Goal: Information Seeking & Learning: Compare options

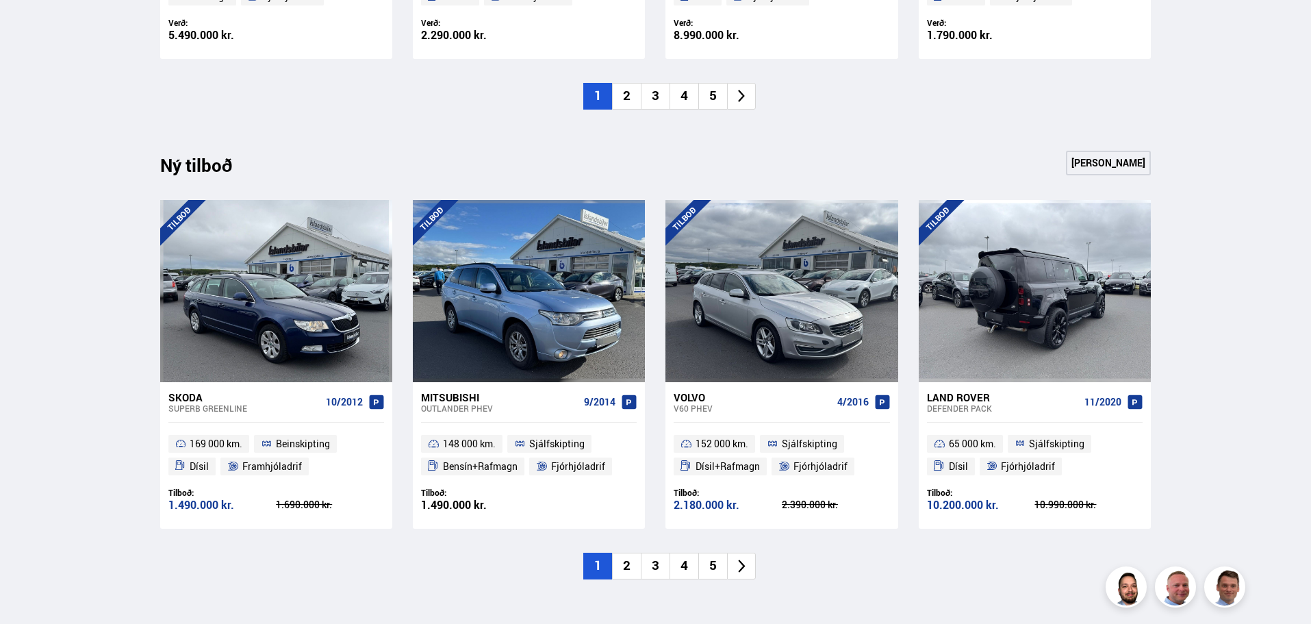
scroll to position [1164, 0]
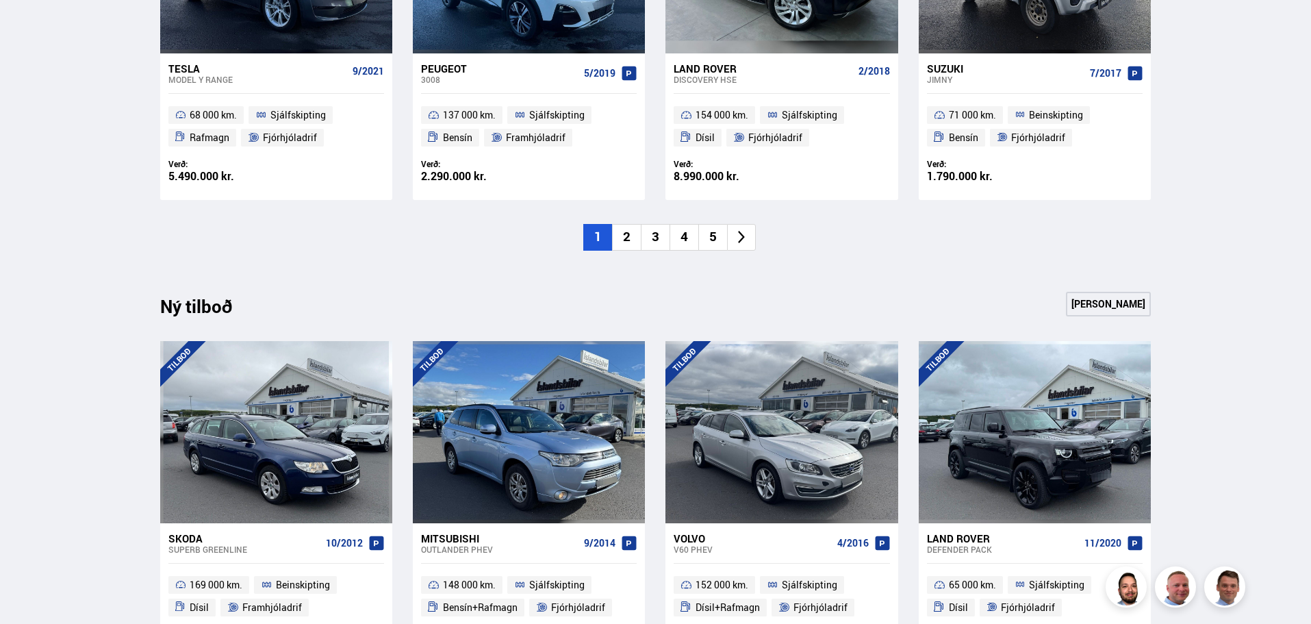
click at [1123, 300] on link "[PERSON_NAME]" at bounding box center [1108, 304] width 85 height 25
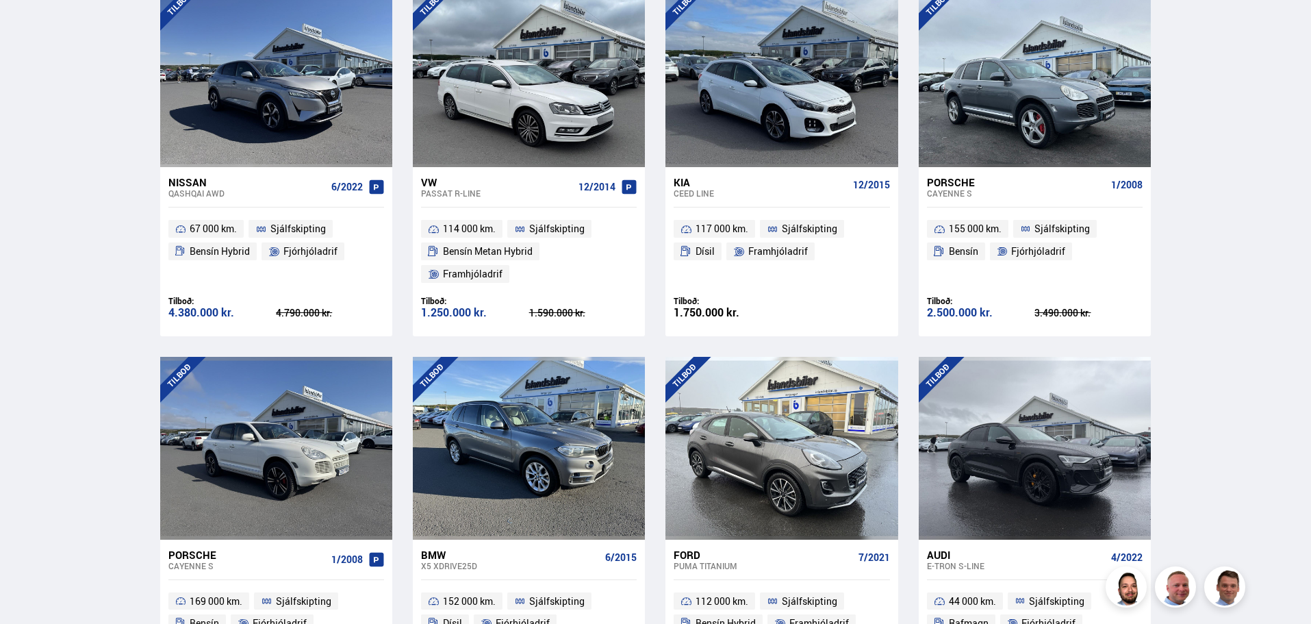
scroll to position [1711, 0]
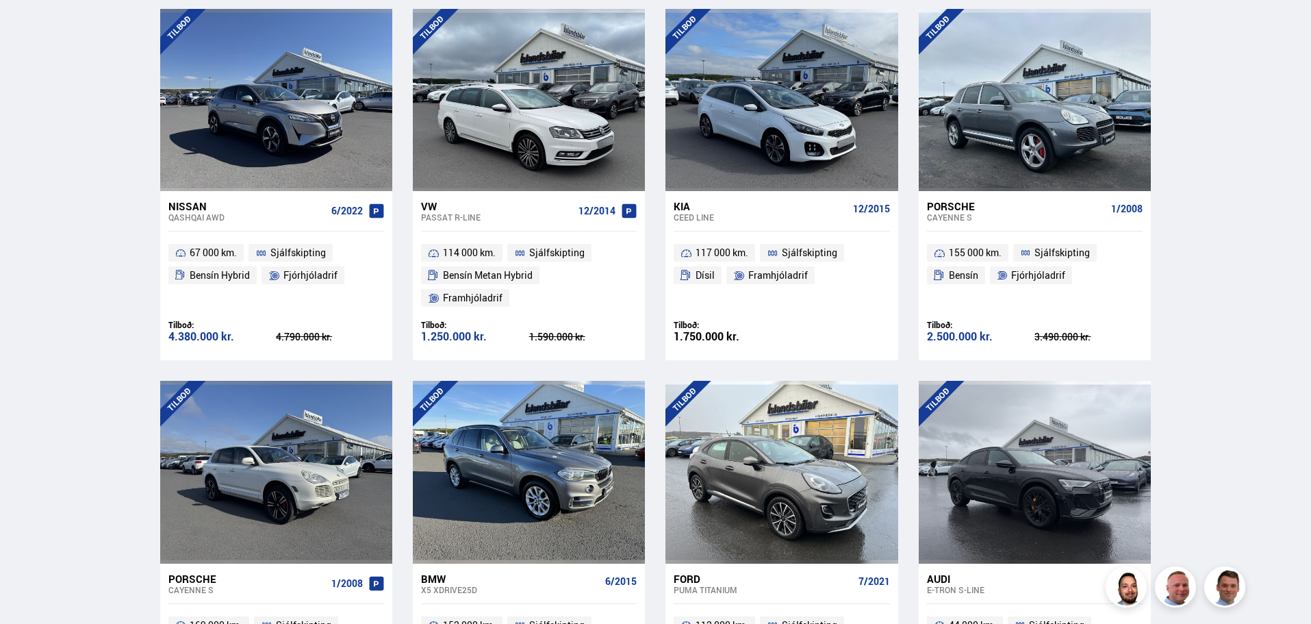
click at [190, 203] on div "Nissan" at bounding box center [246, 206] width 157 height 12
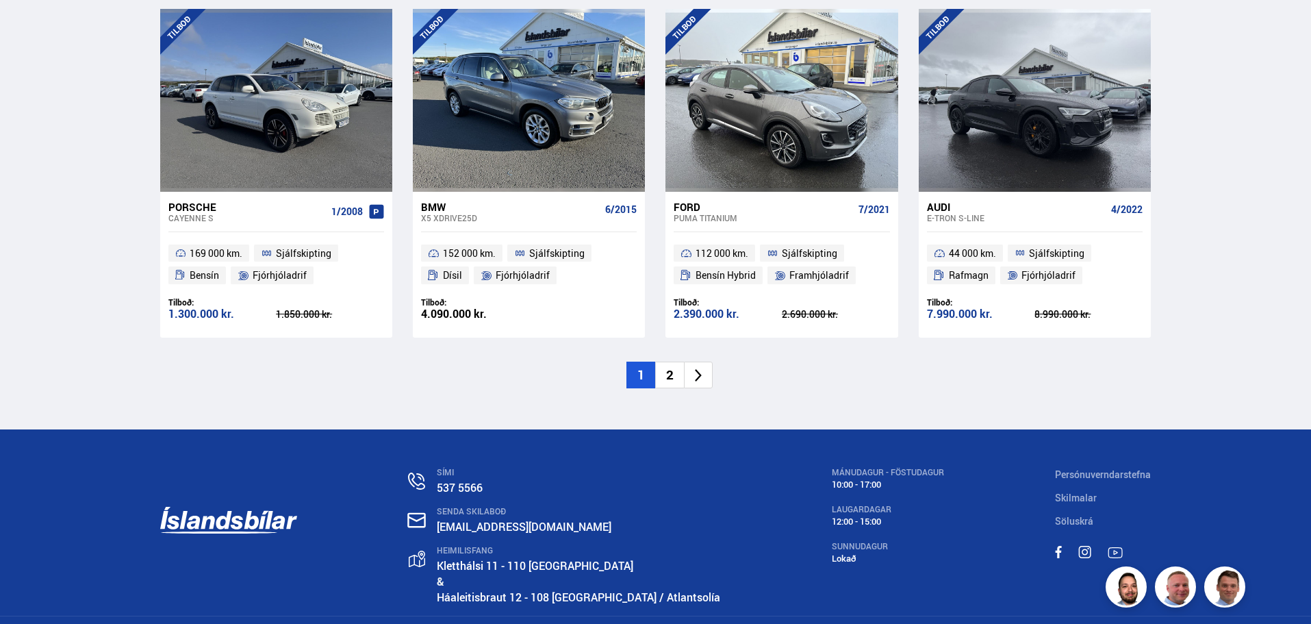
scroll to position [2103, 0]
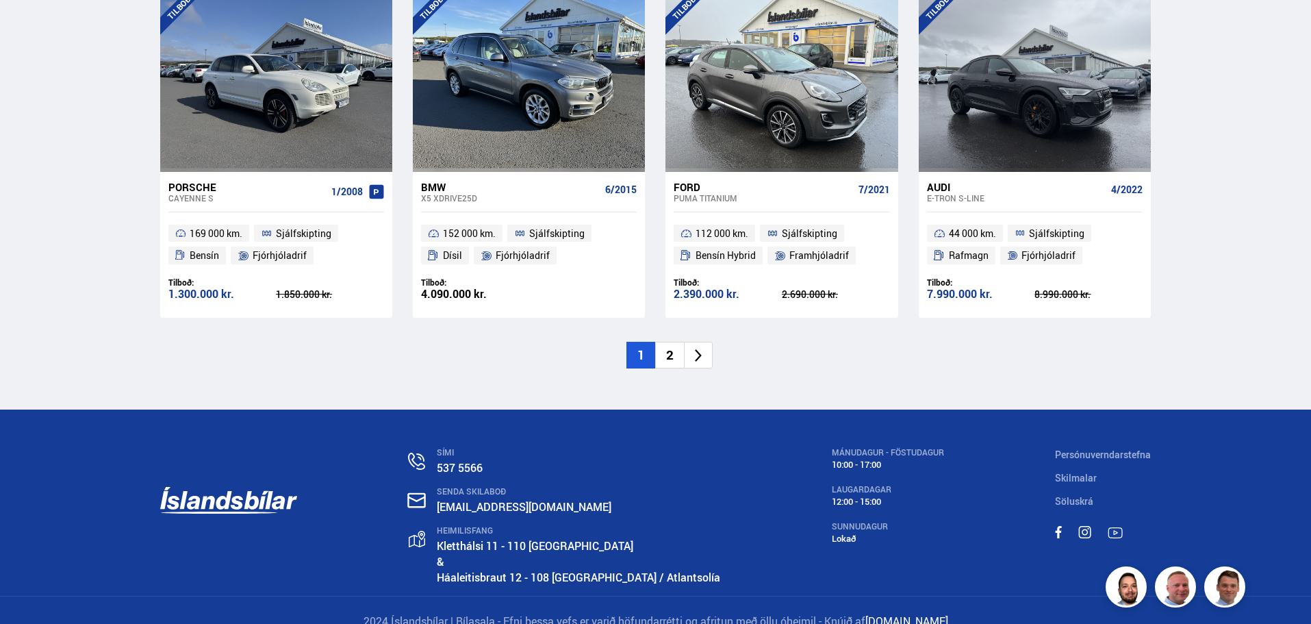
drag, startPoint x: 670, startPoint y: 338, endPoint x: 676, endPoint y: 335, distance: 7.0
click at [675, 342] on li "2" at bounding box center [669, 355] width 29 height 27
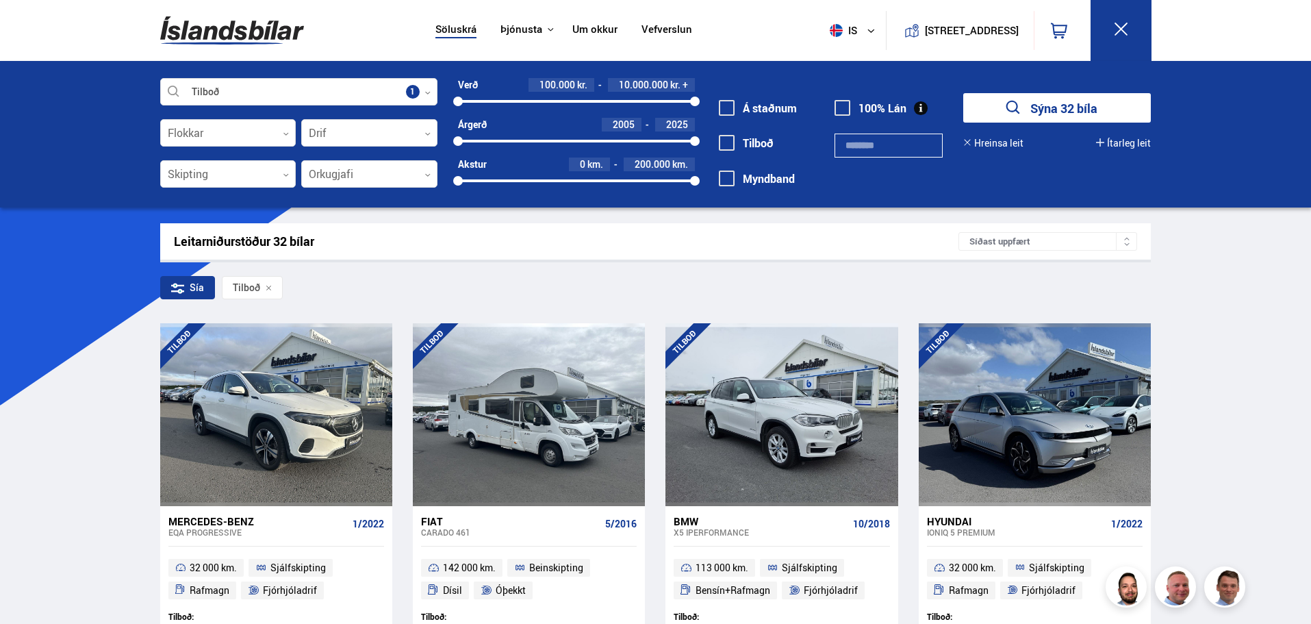
click at [976, 138] on button "Hreinsa leit" at bounding box center [993, 143] width 60 height 11
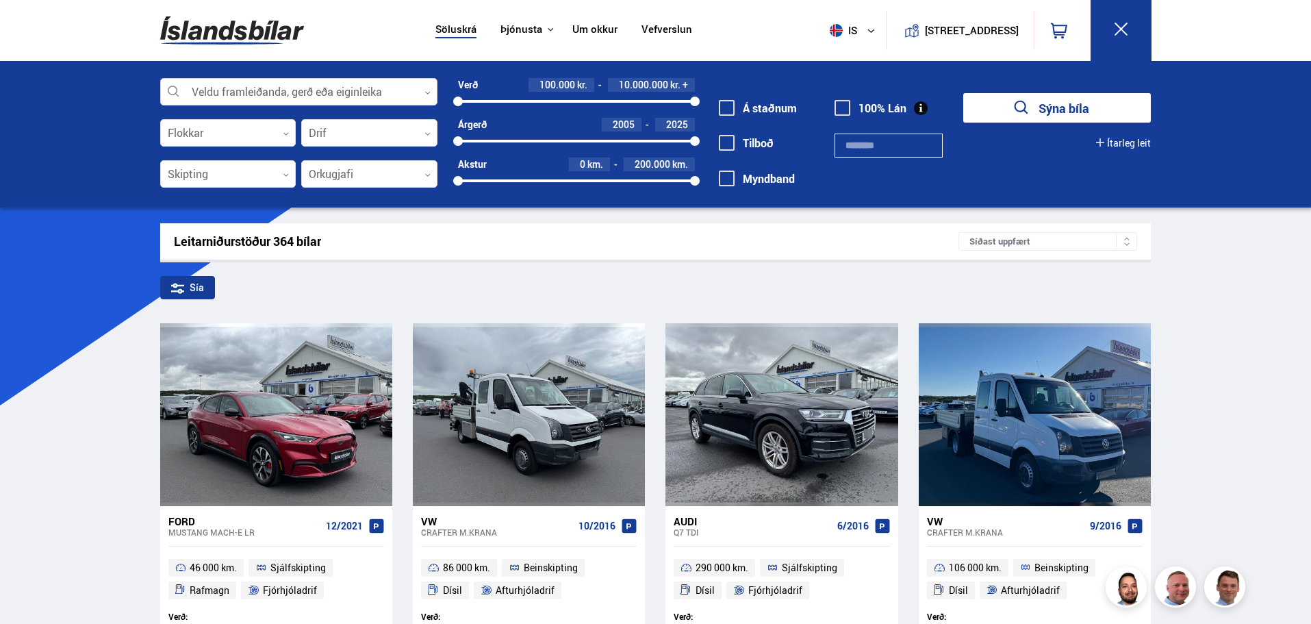
click at [207, 94] on div at bounding box center [298, 92] width 277 height 27
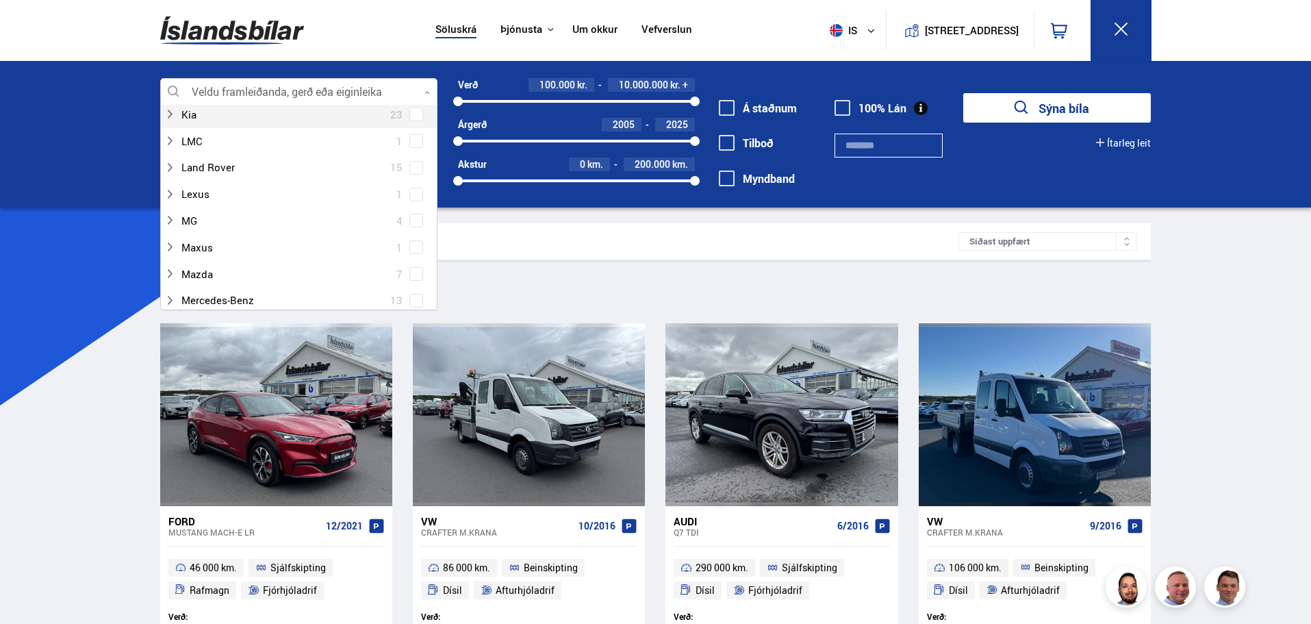
scroll to position [548, 0]
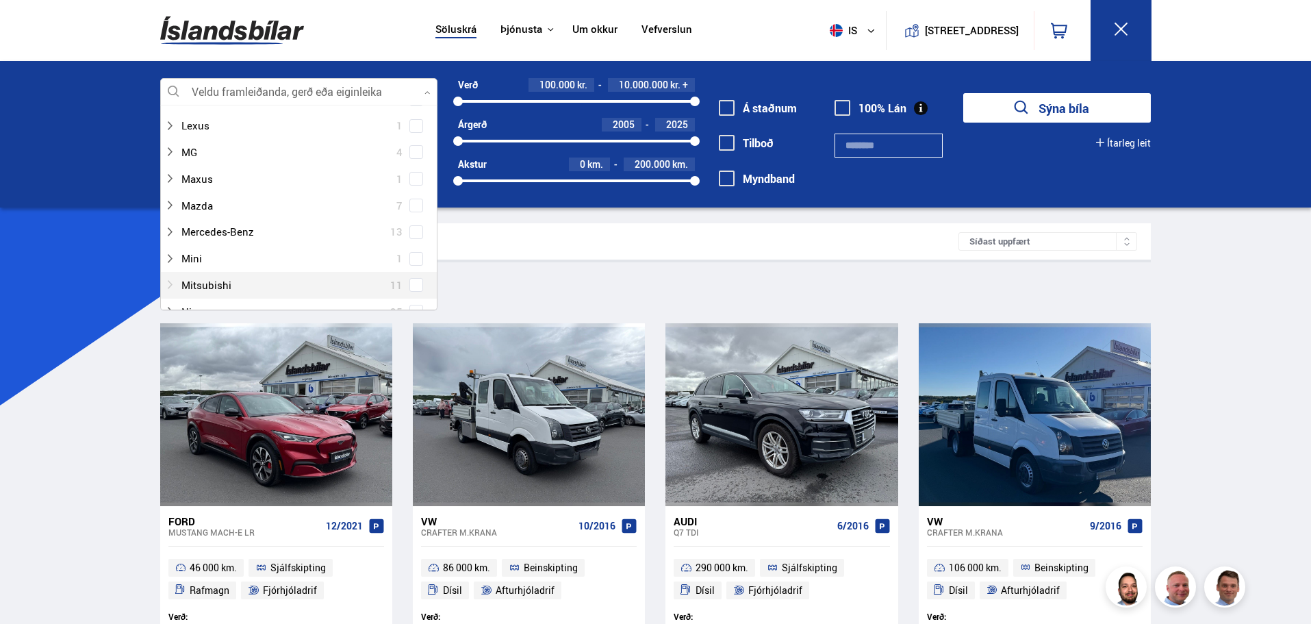
click at [220, 286] on div at bounding box center [285, 285] width 242 height 20
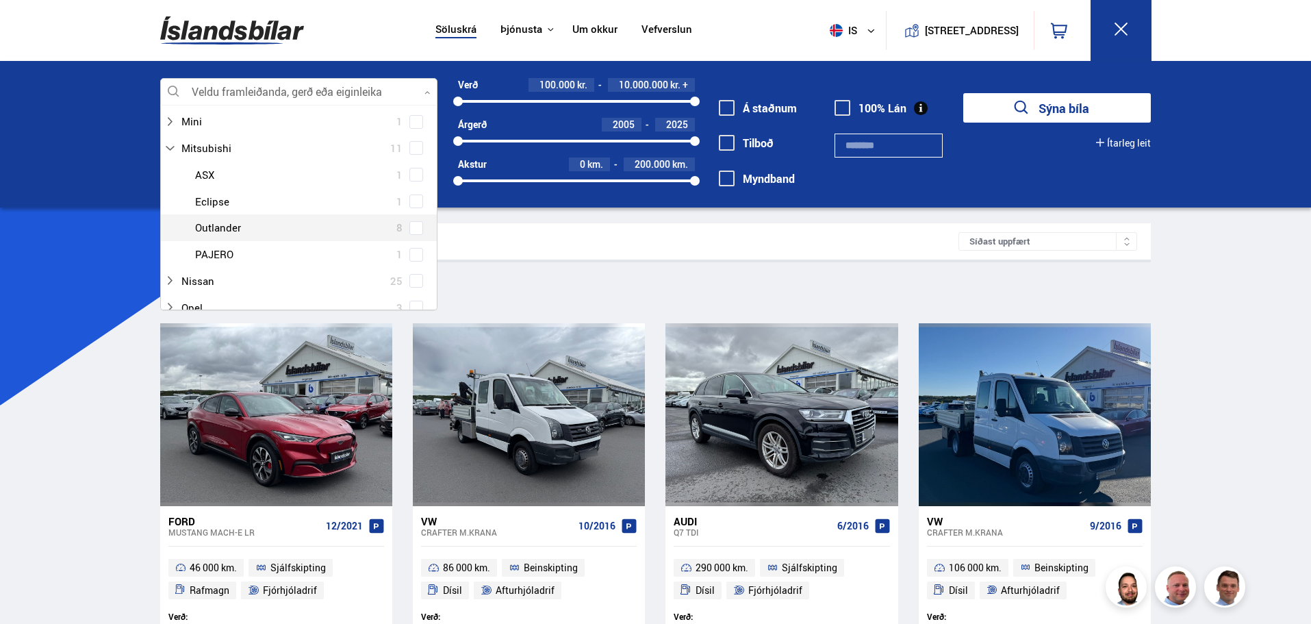
click at [413, 227] on span at bounding box center [415, 227] width 5 height 5
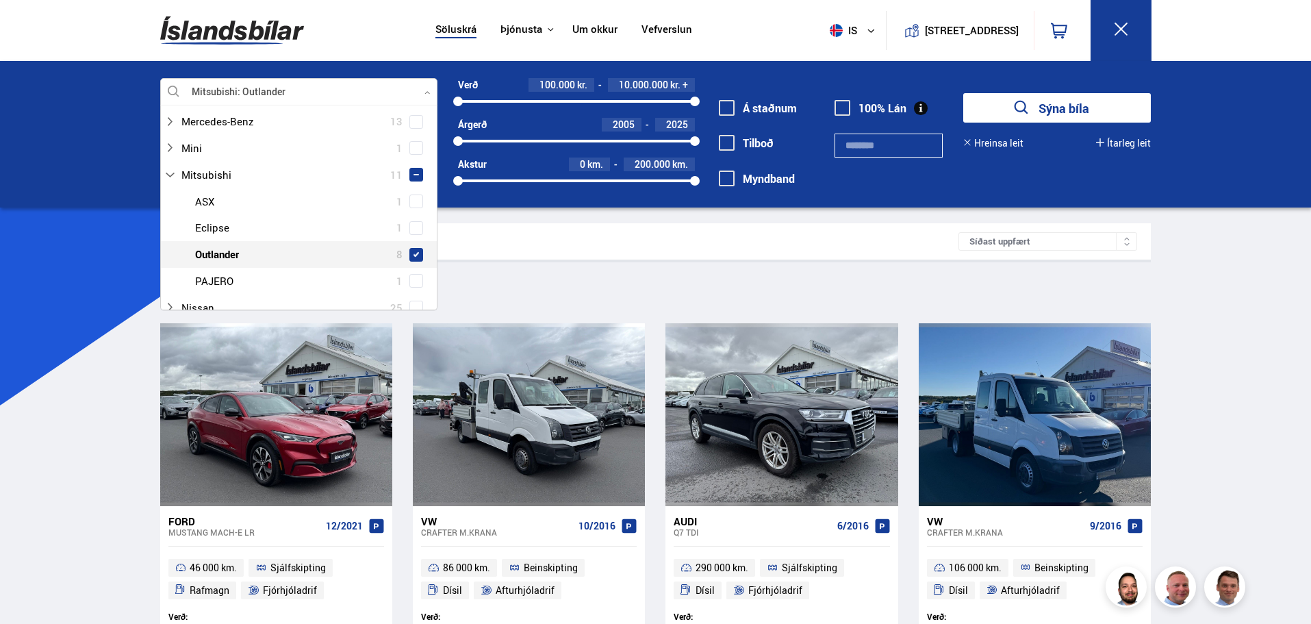
scroll to position [711, 0]
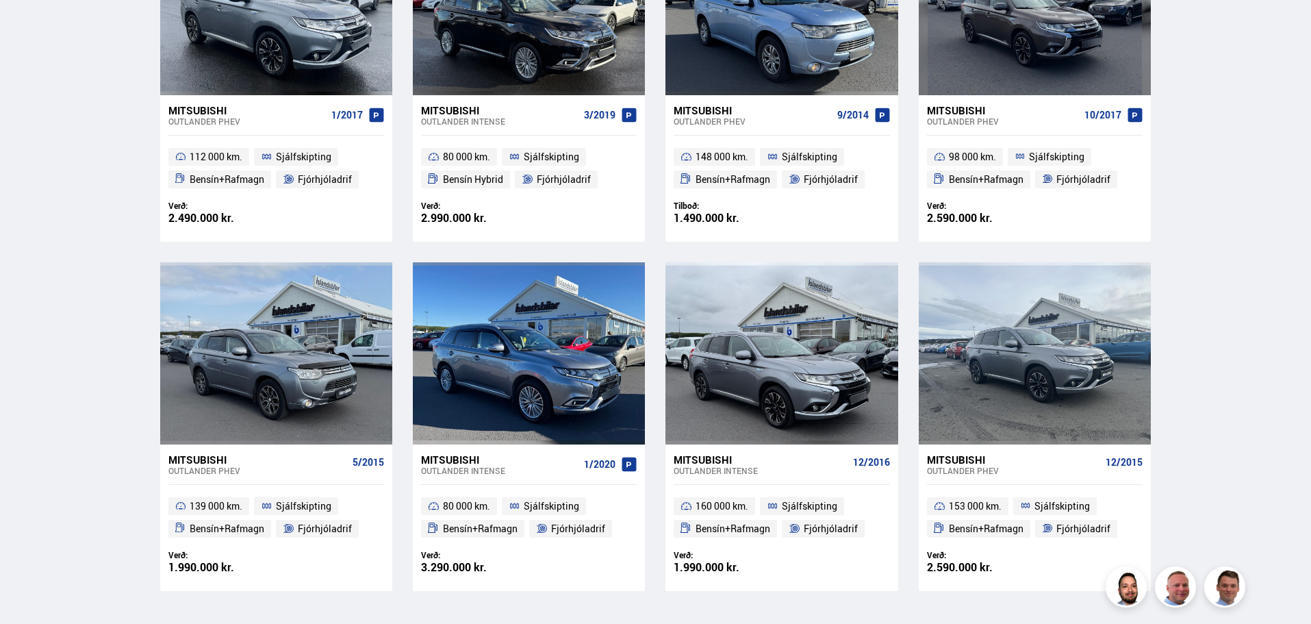
scroll to position [479, 0]
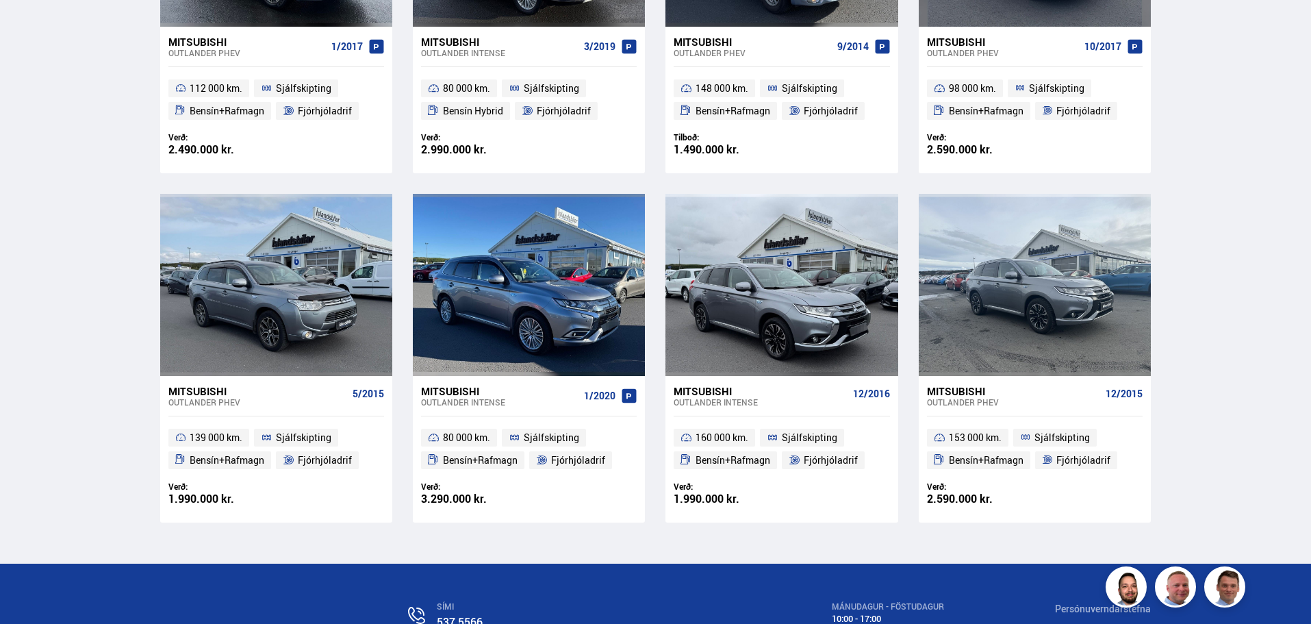
click at [451, 388] on div "Mitsubishi" at bounding box center [499, 391] width 157 height 12
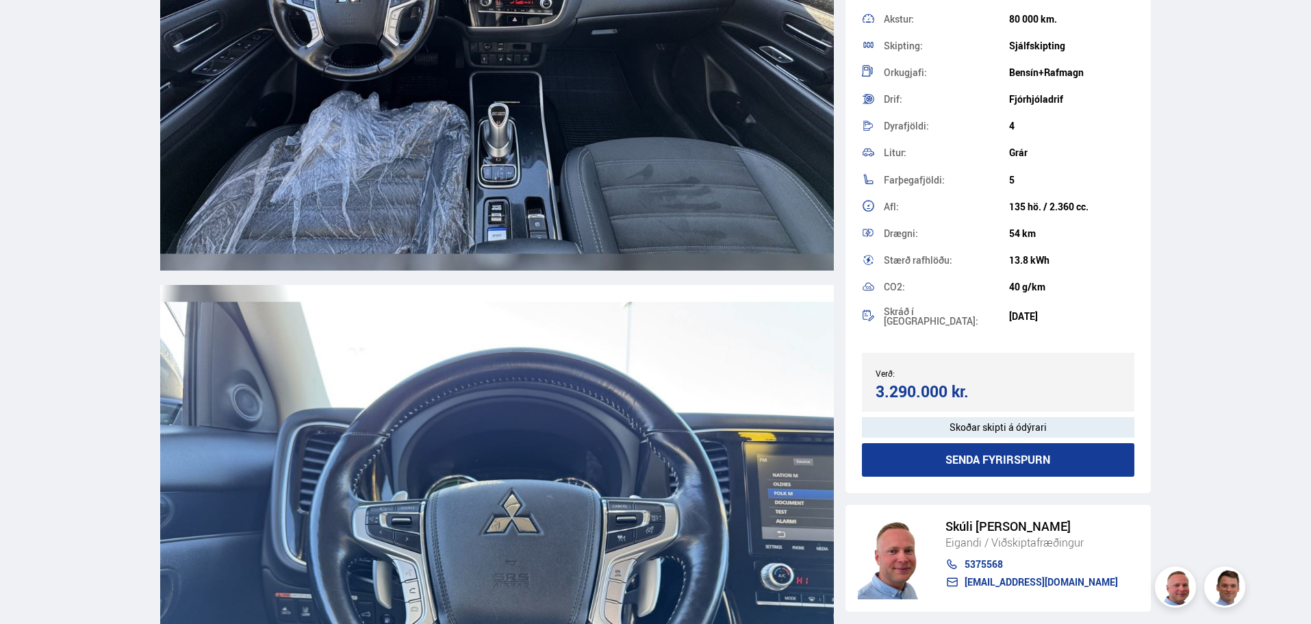
scroll to position [266, 0]
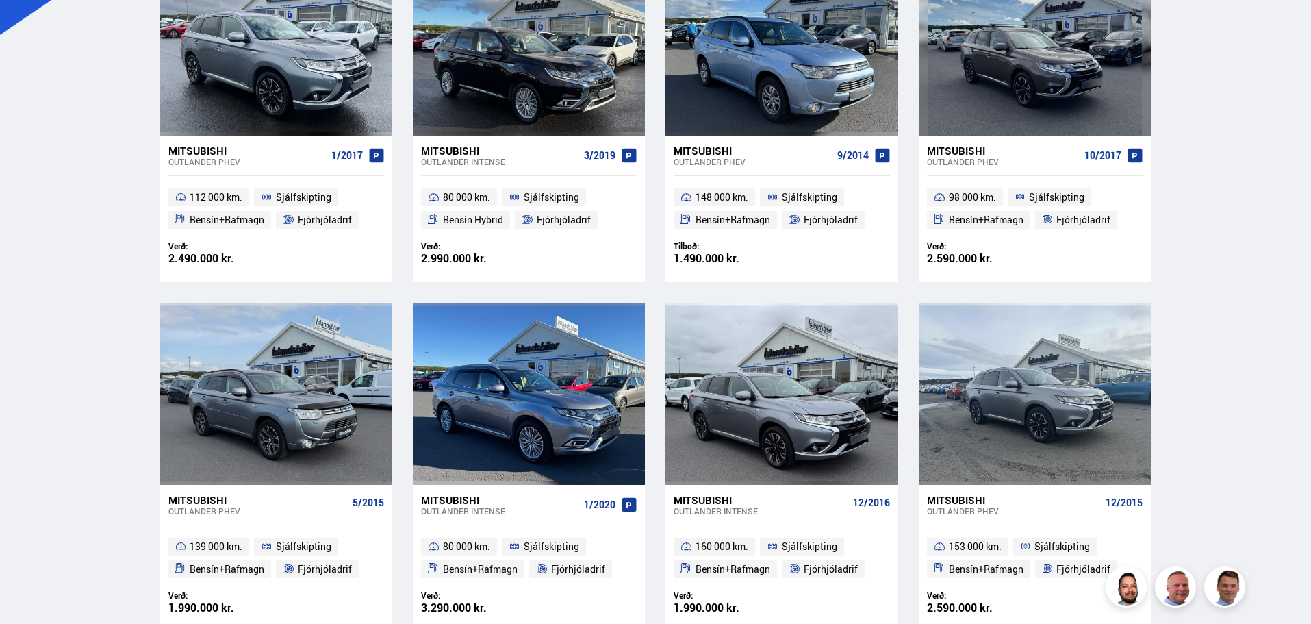
scroll to position [284, 0]
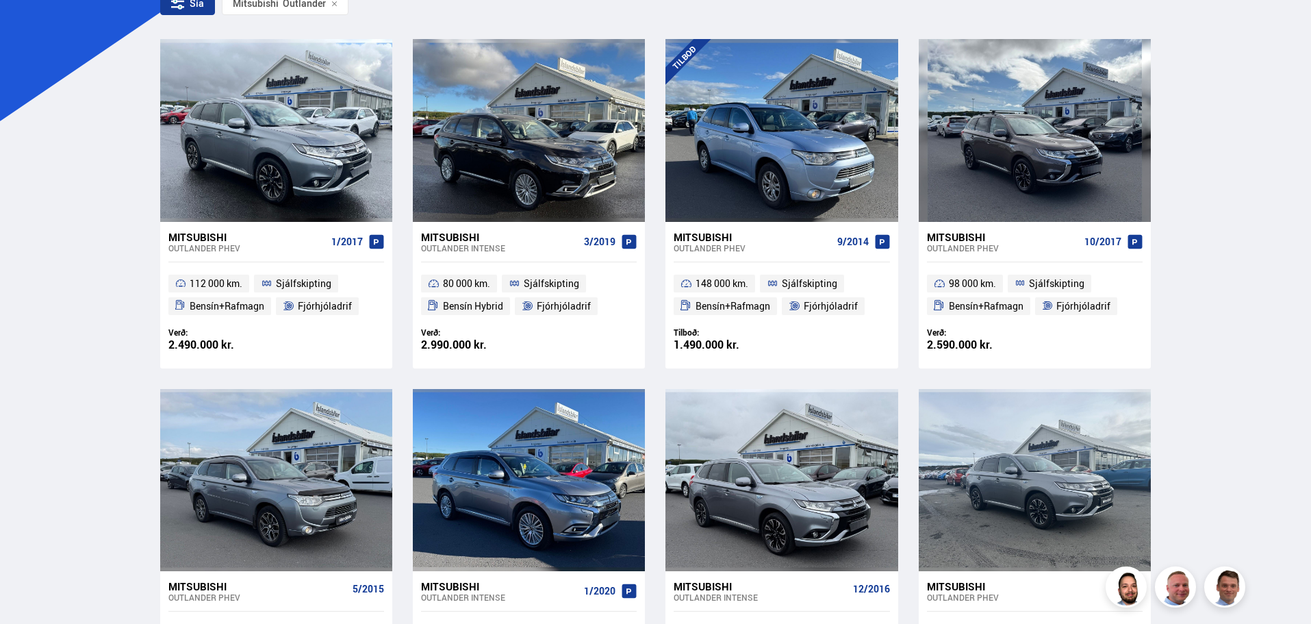
click at [455, 236] on div "Mitsubishi" at bounding box center [499, 237] width 157 height 12
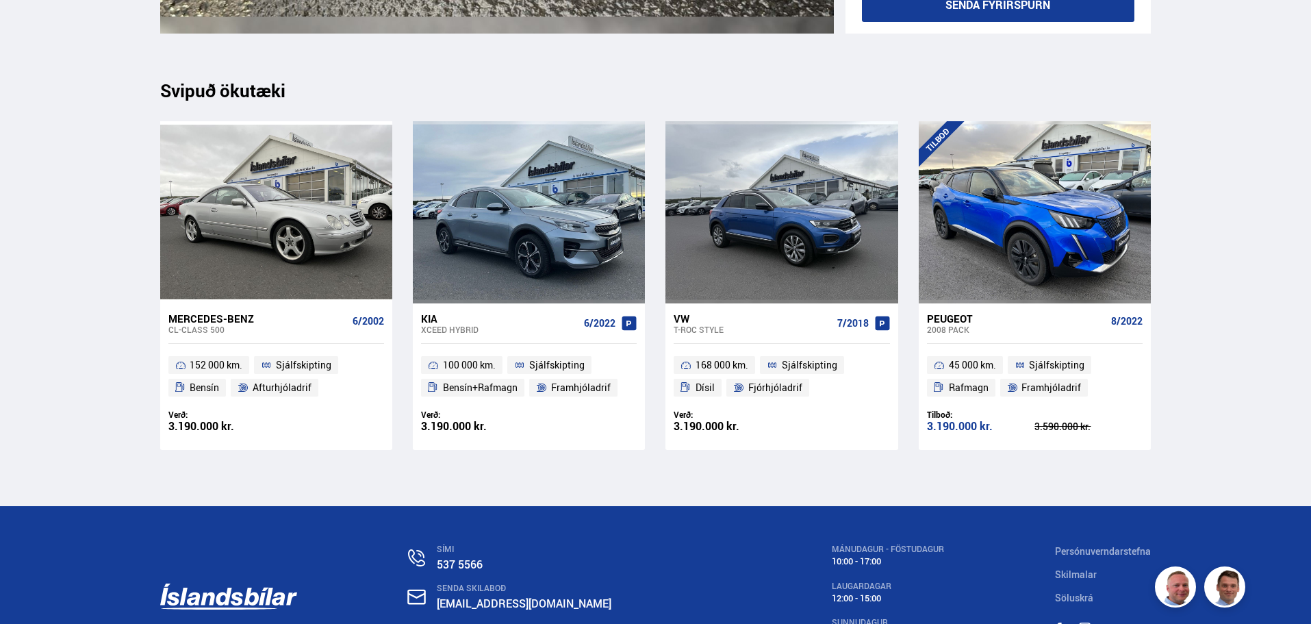
scroll to position [17180, 0]
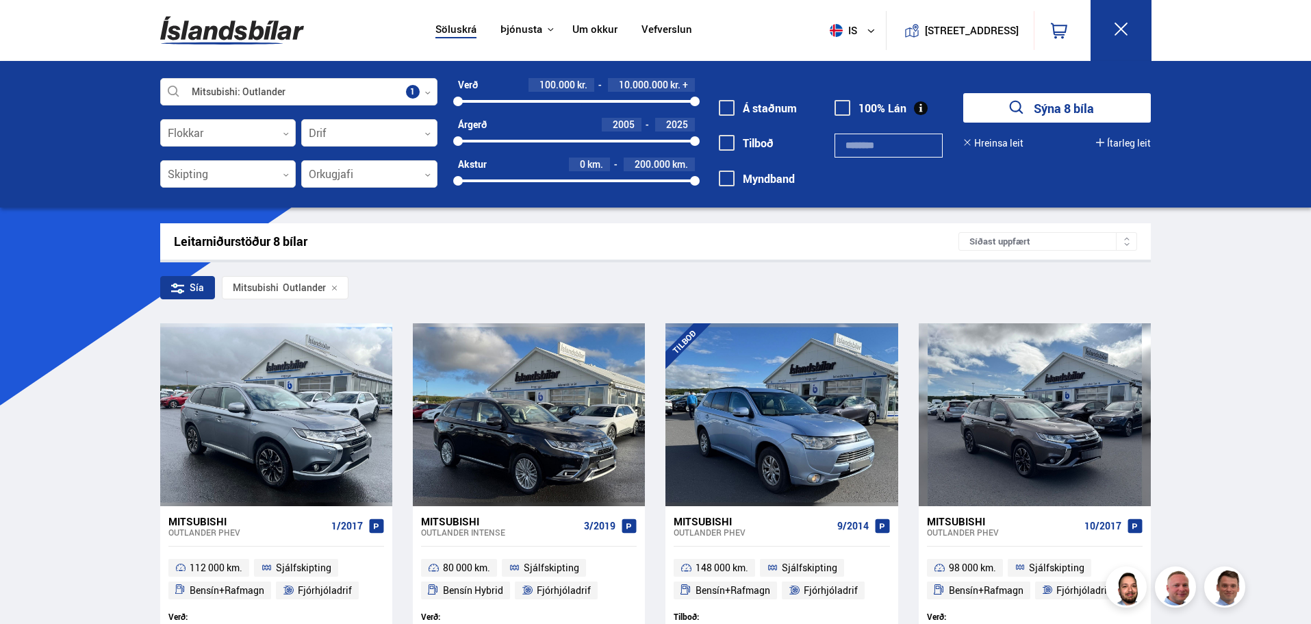
click at [991, 145] on button "Hreinsa leit" at bounding box center [993, 143] width 60 height 11
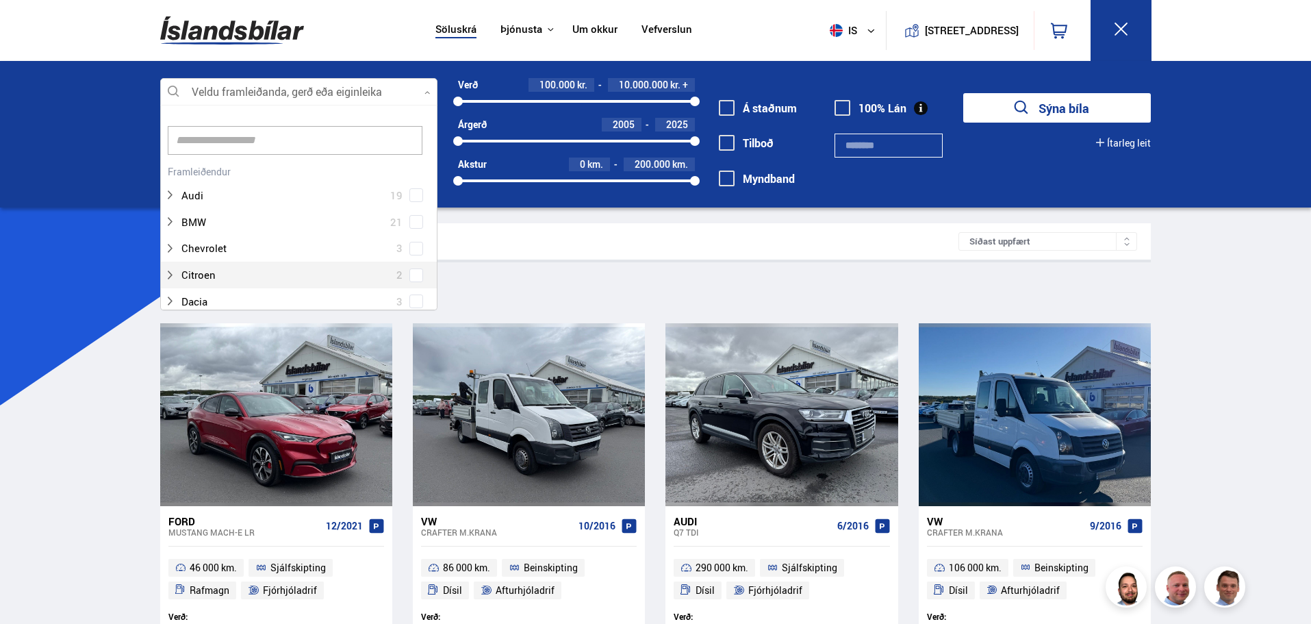
click at [199, 92] on div at bounding box center [298, 92] width 277 height 27
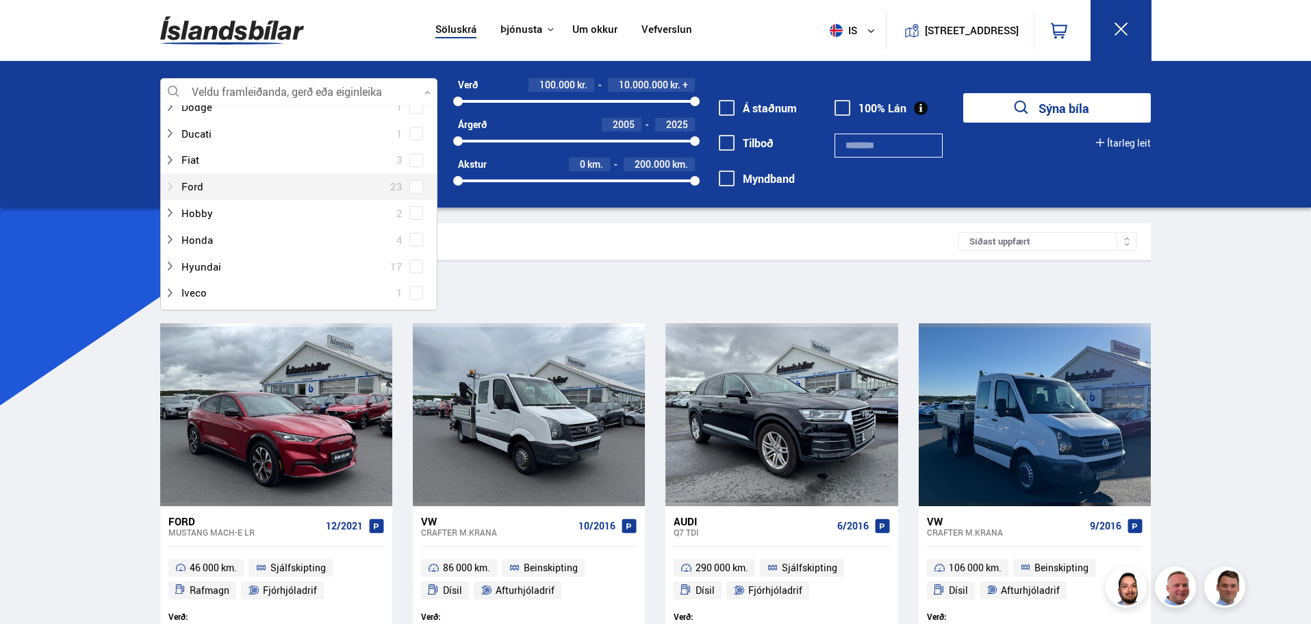
scroll to position [274, 0]
click at [171, 211] on icon at bounding box center [169, 213] width 11 height 11
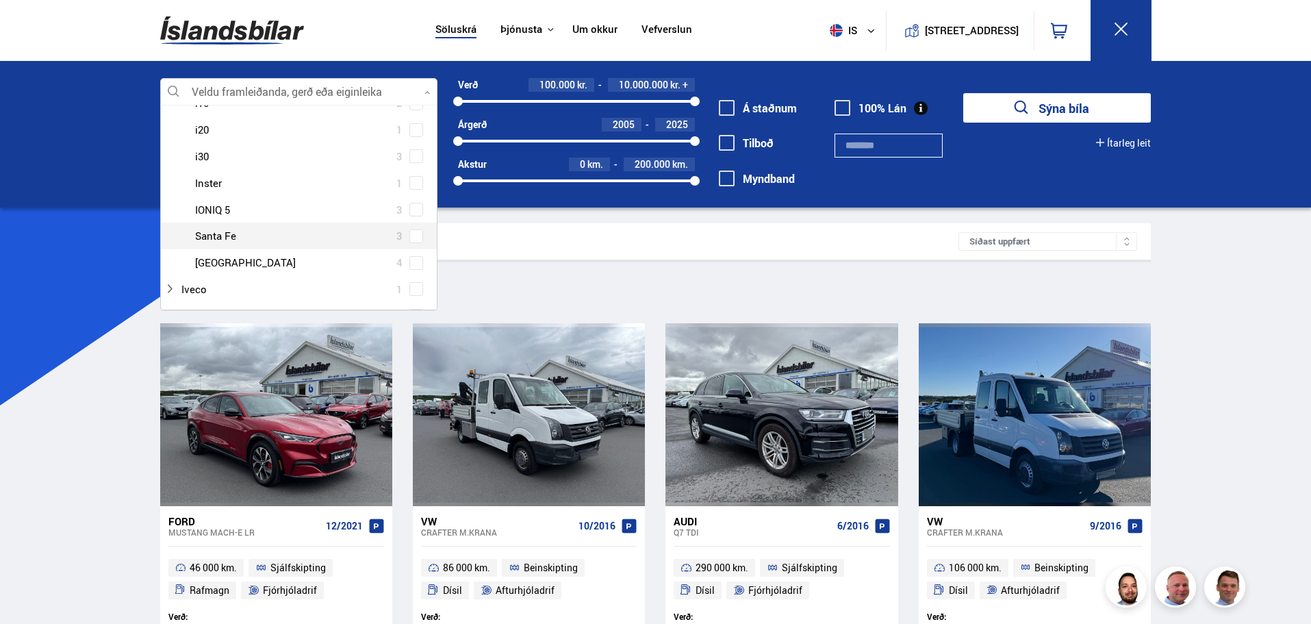
click at [409, 242] on span at bounding box center [416, 236] width 14 height 14
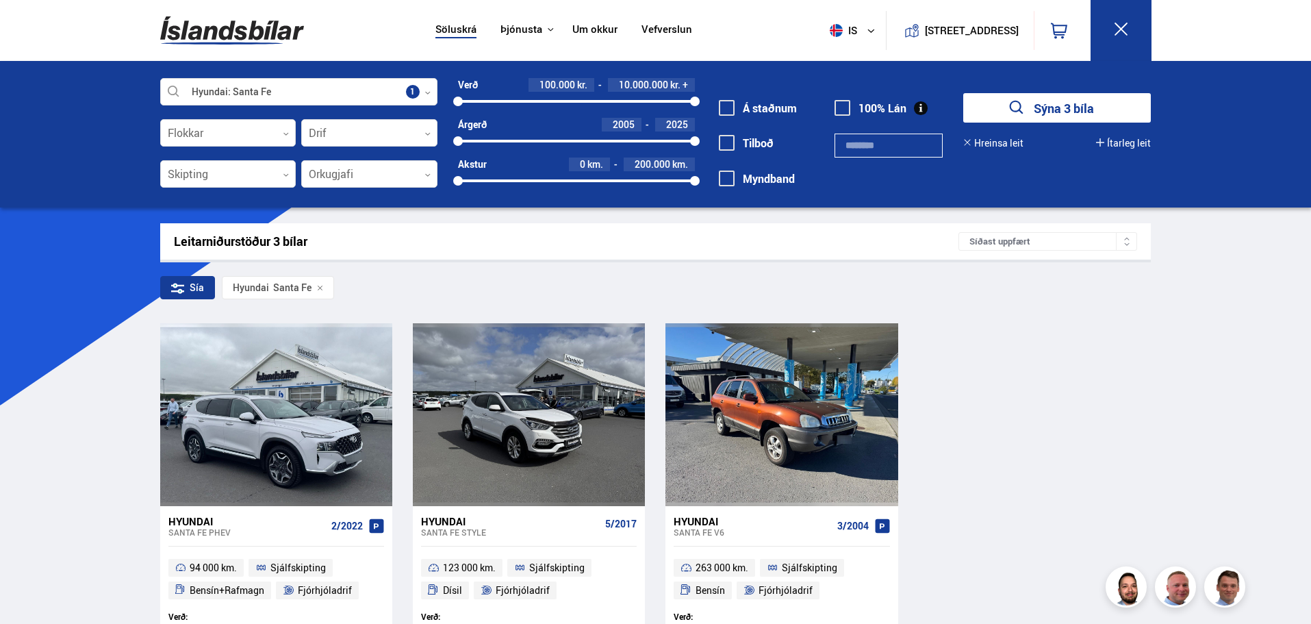
click at [1012, 141] on button "Hreinsa leit" at bounding box center [993, 143] width 60 height 11
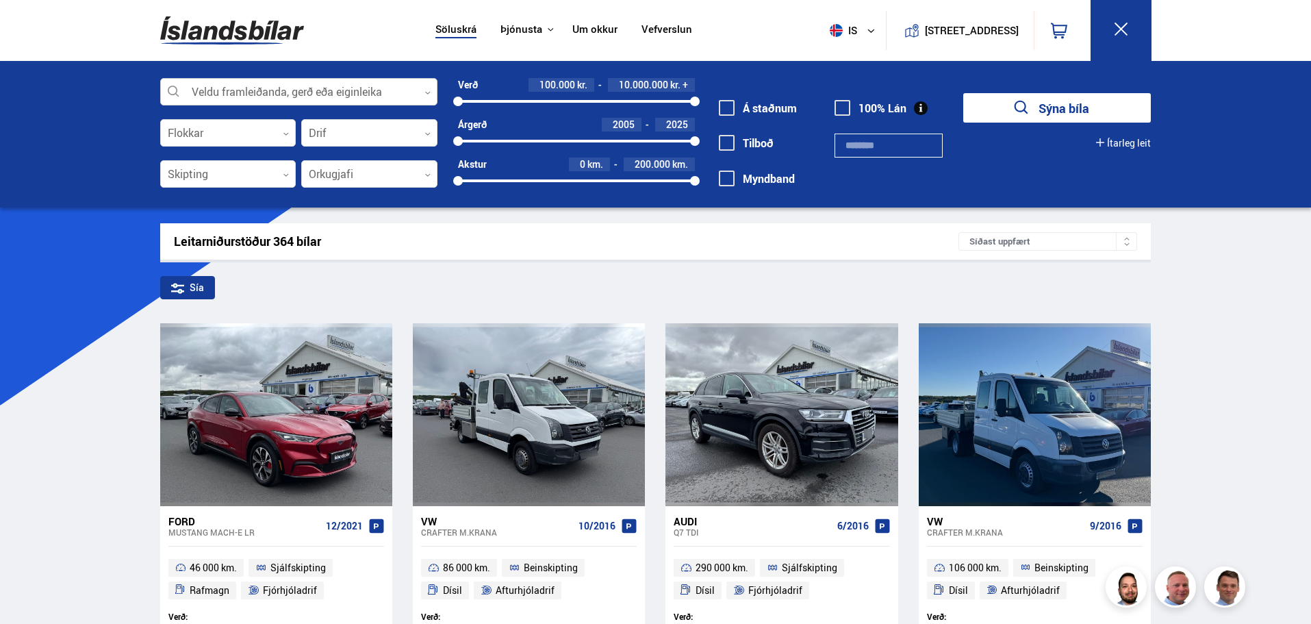
click at [425, 94] on icon at bounding box center [427, 93] width 6 height 6
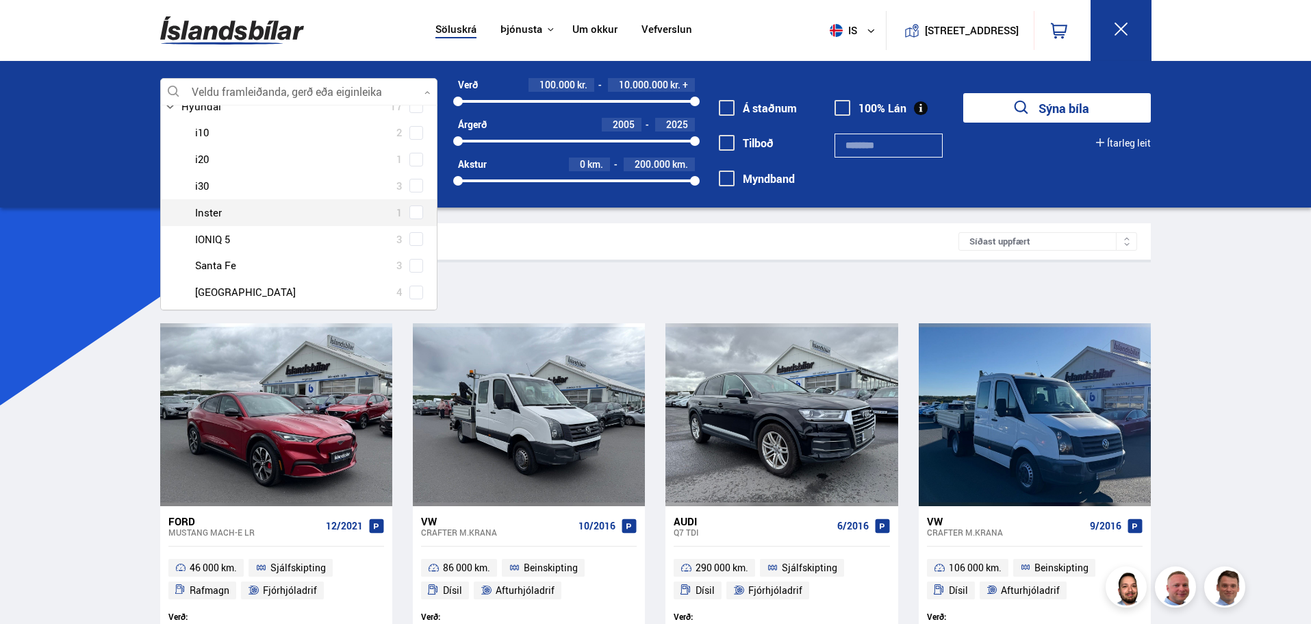
scroll to position [411, 0]
click at [411, 262] on span at bounding box center [416, 262] width 11 height 1
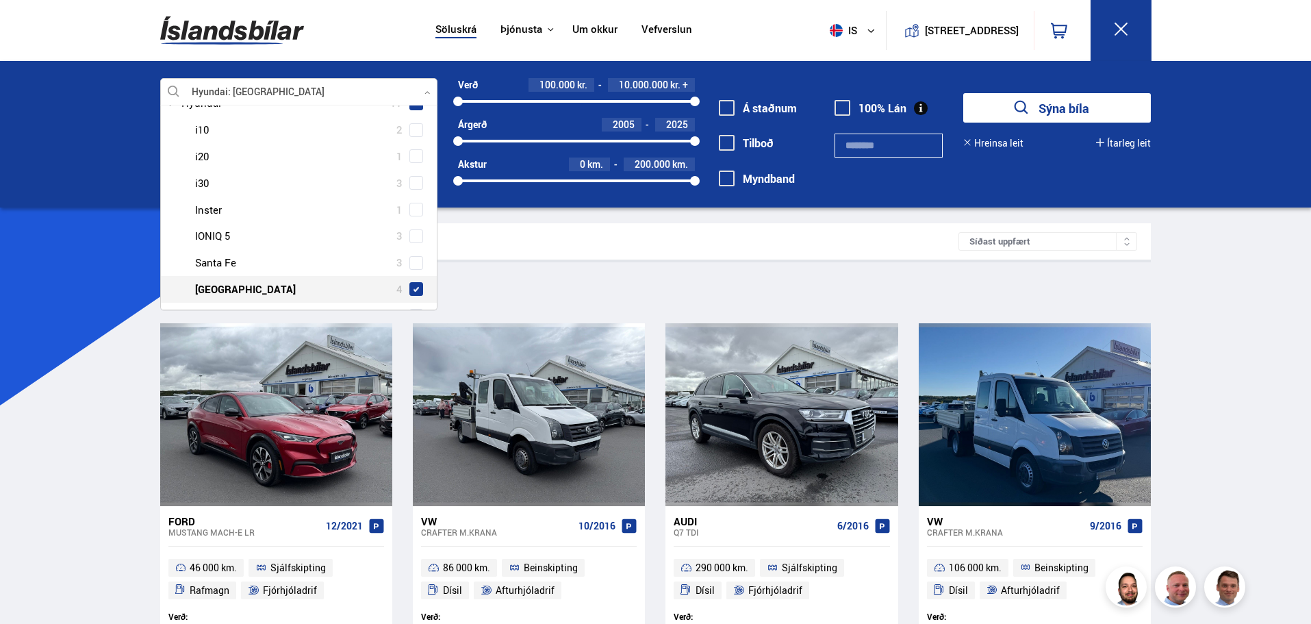
scroll to position [437, 0]
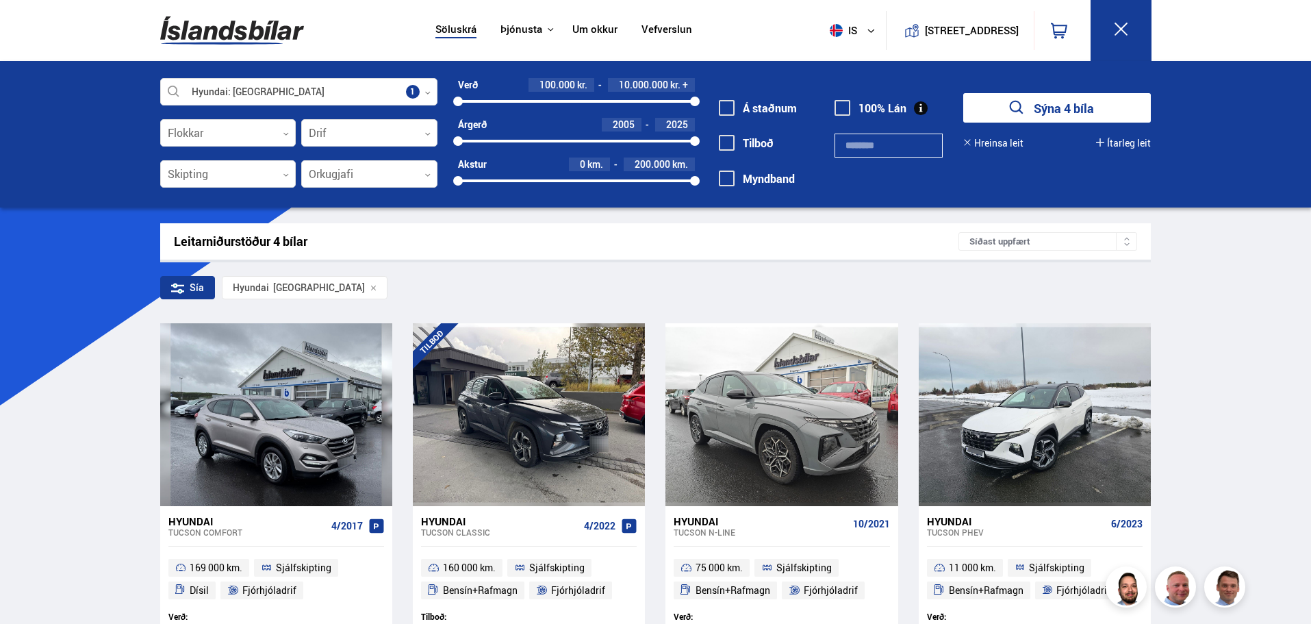
click at [995, 142] on button "Hreinsa leit" at bounding box center [993, 143] width 60 height 11
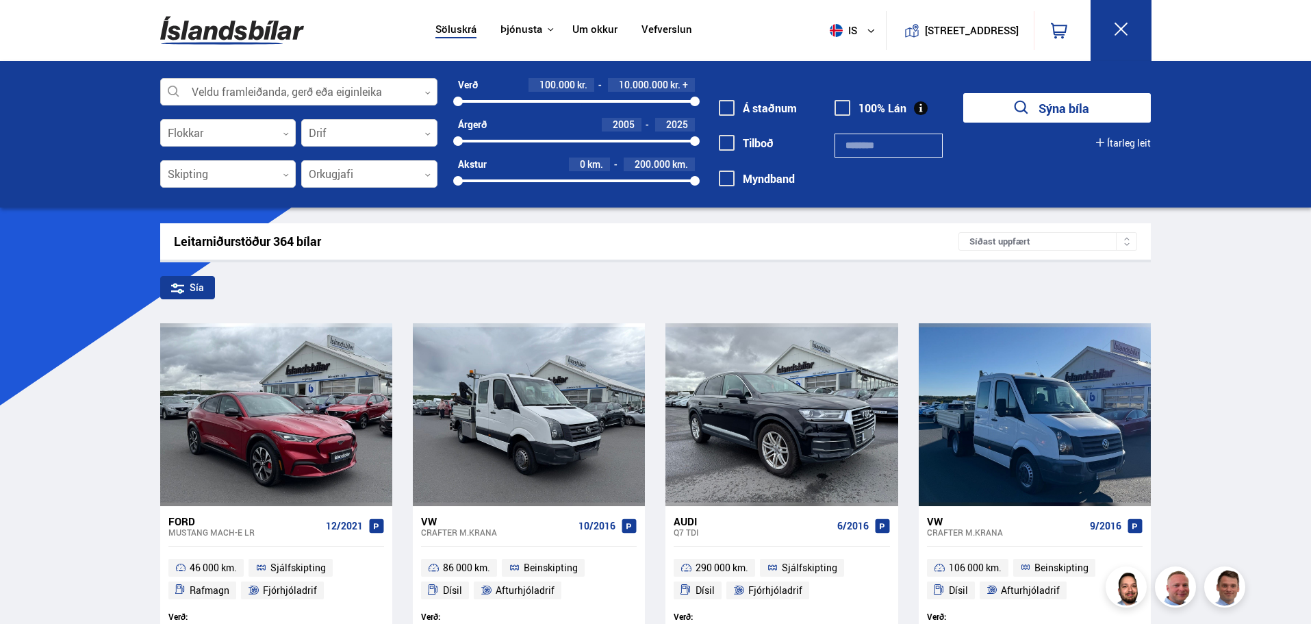
click at [430, 90] on icon at bounding box center [427, 93] width 6 height 6
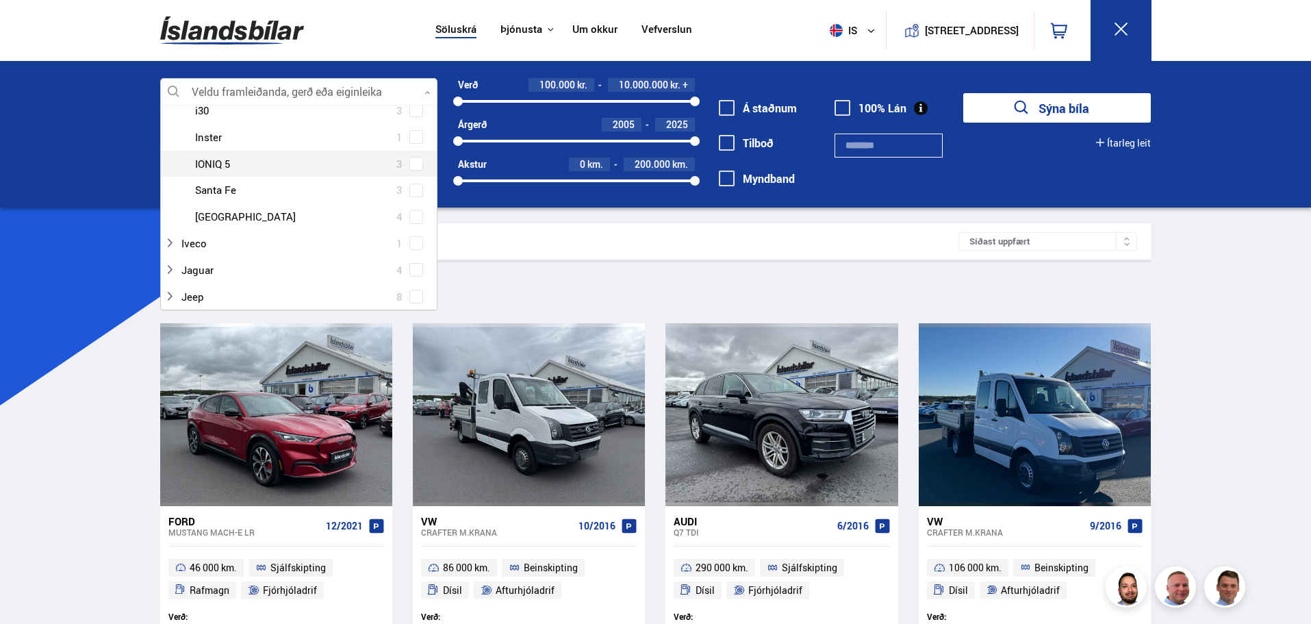
scroll to position [342, 0]
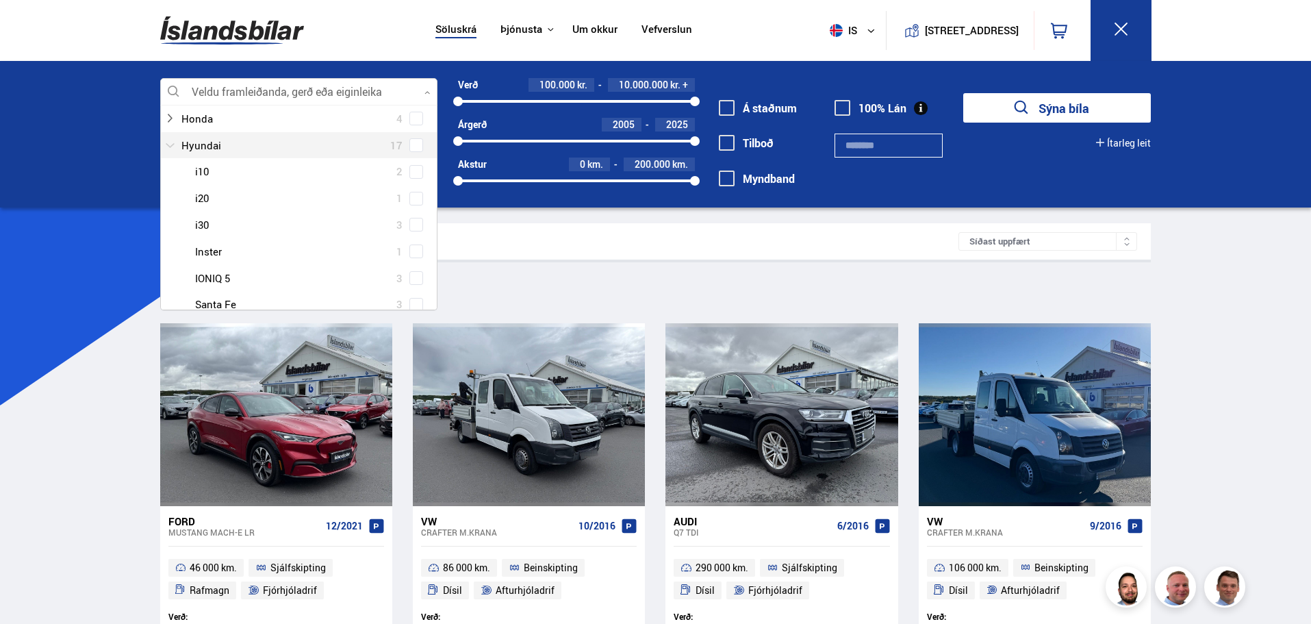
click at [172, 145] on icon at bounding box center [170, 145] width 9 height 5
click at [169, 248] on icon at bounding box center [169, 251] width 11 height 11
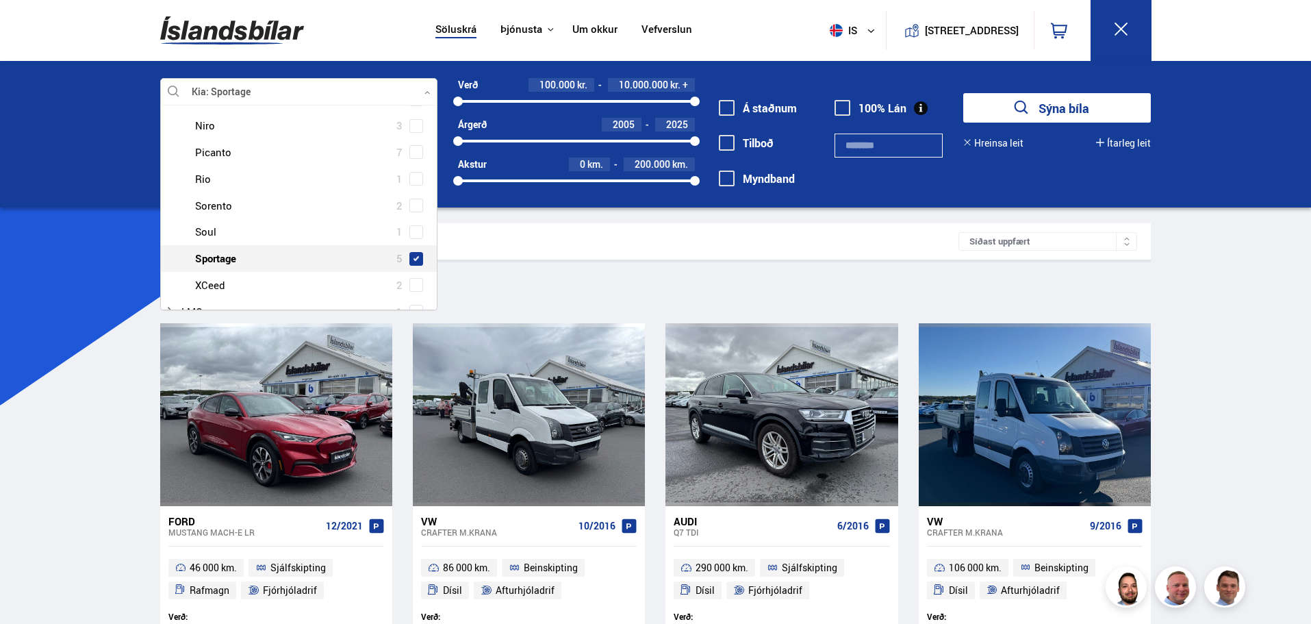
scroll to position [574, 0]
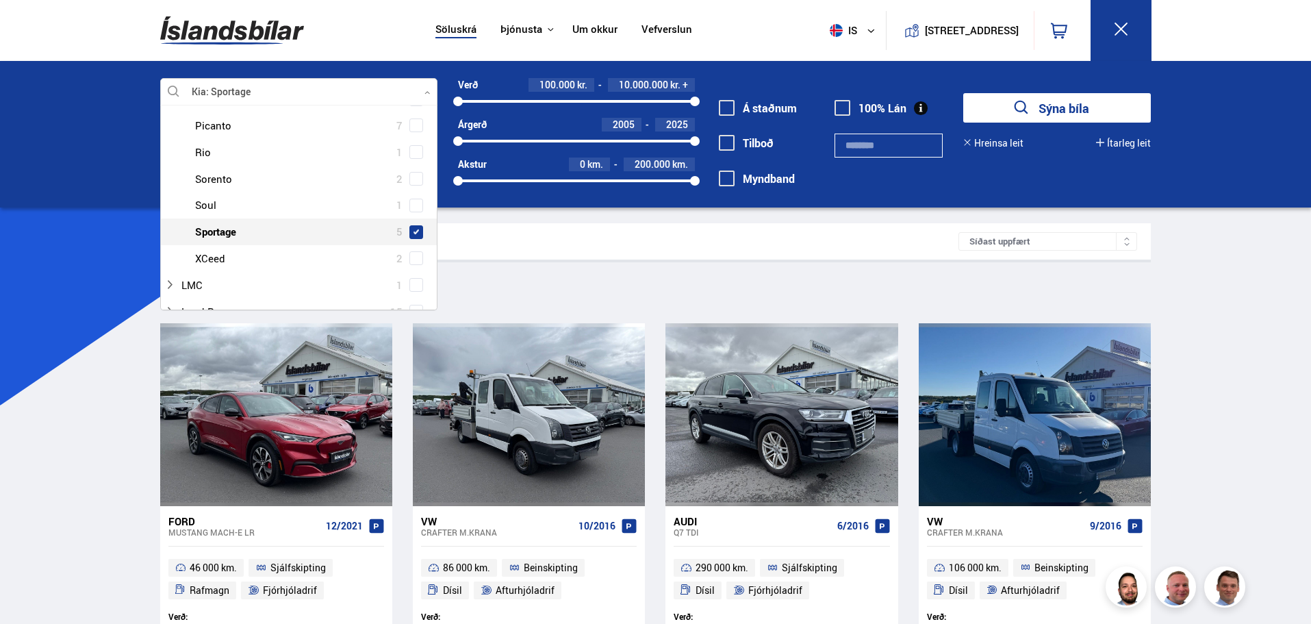
click at [409, 231] on span at bounding box center [416, 232] width 14 height 14
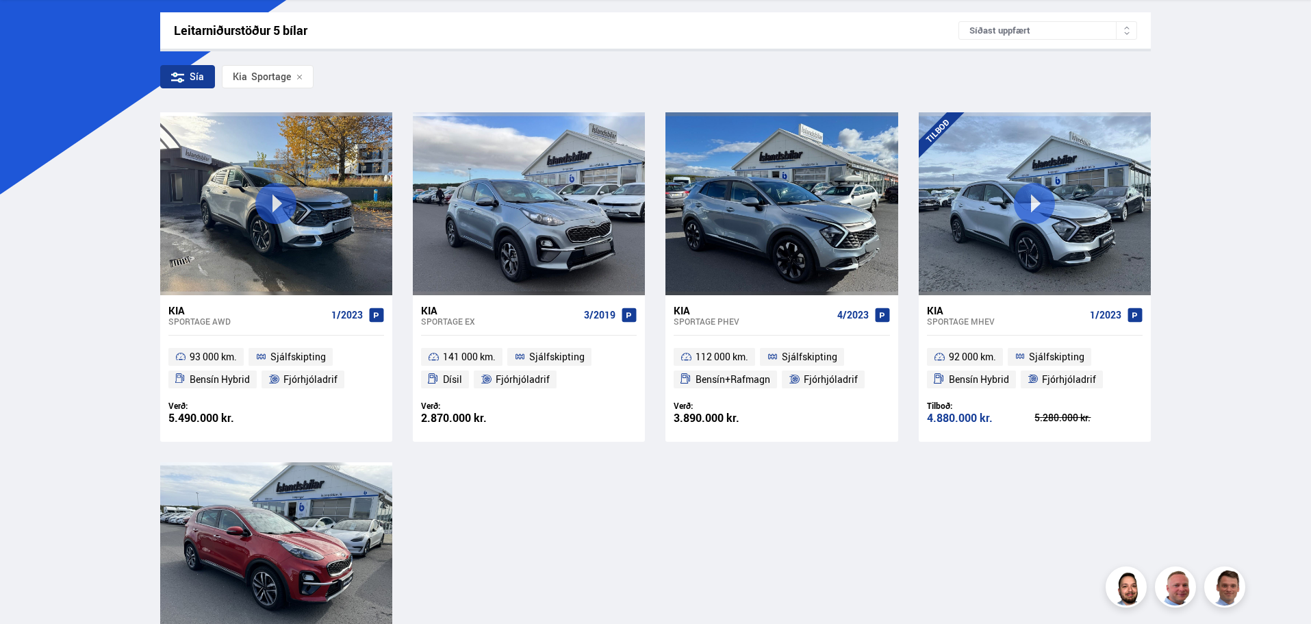
scroll to position [205, 0]
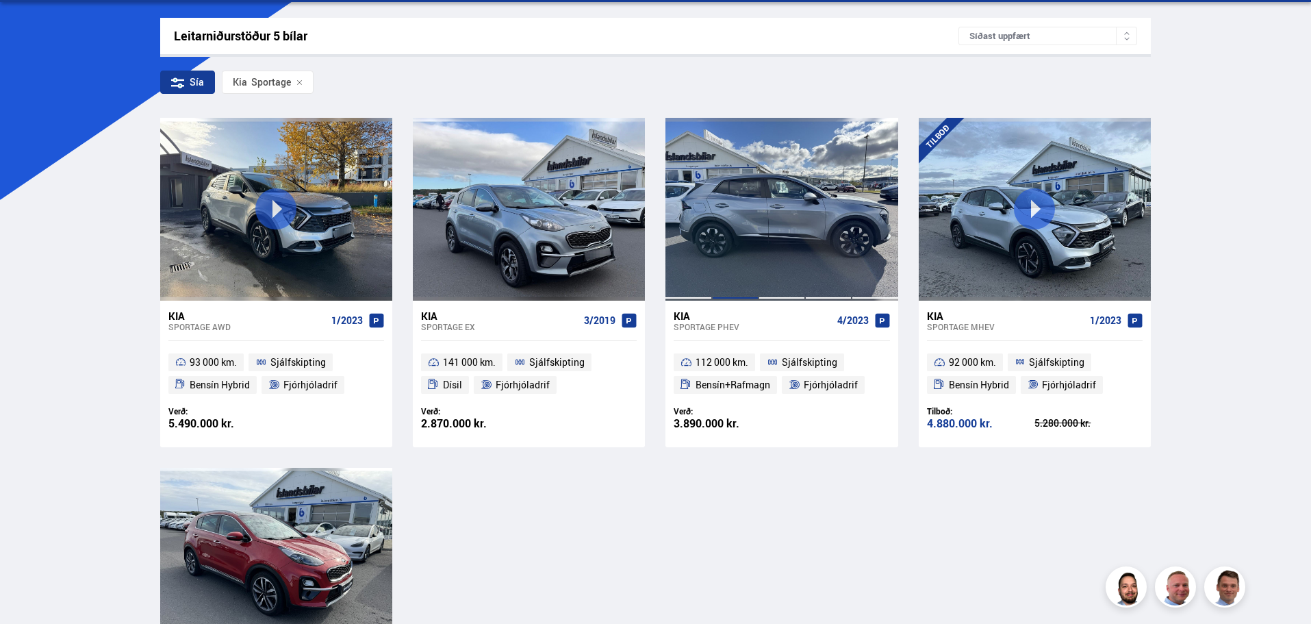
click at [741, 226] on div at bounding box center [735, 209] width 47 height 182
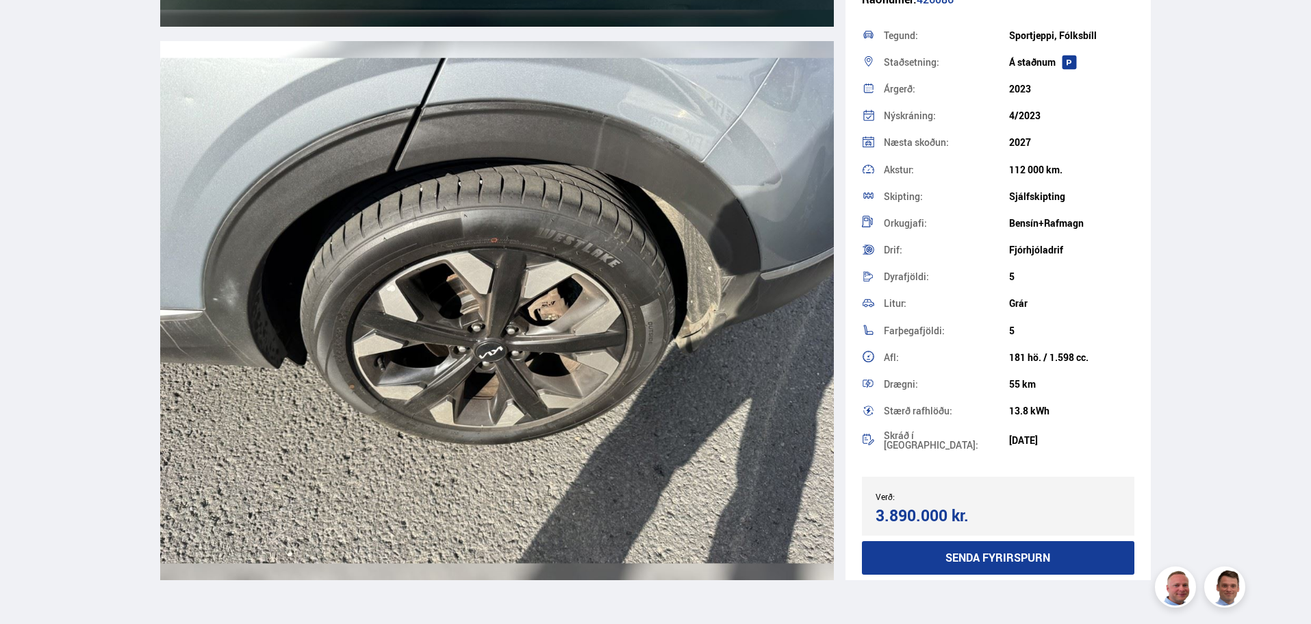
scroll to position [16222, 0]
